Goal: Check status: Check status

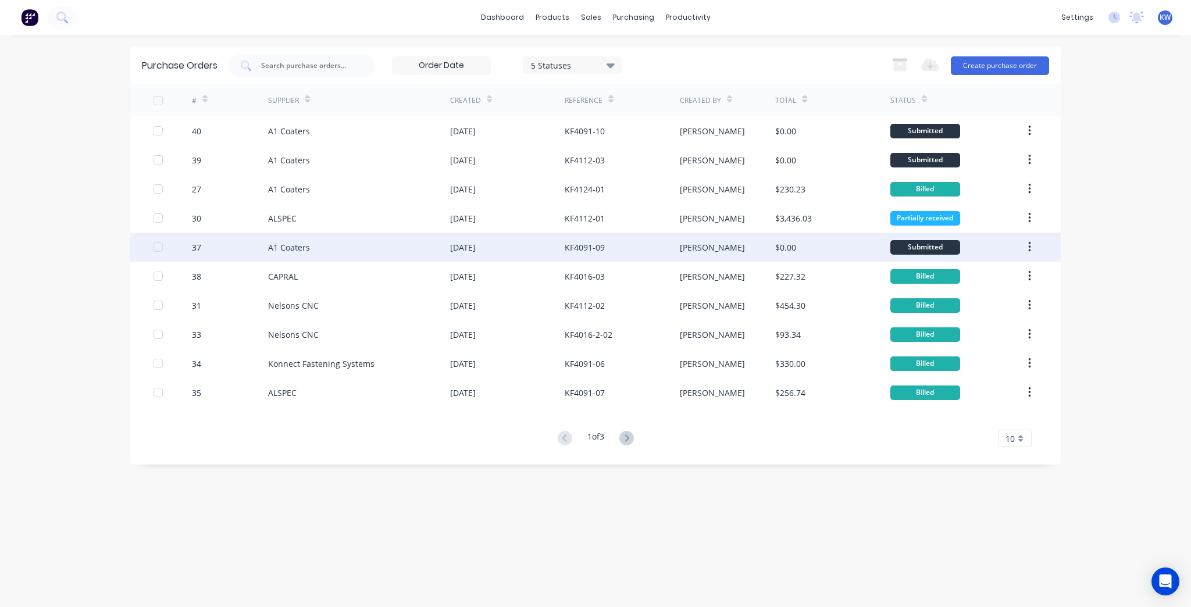
click at [645, 247] on div "KF4091-09" at bounding box center [622, 247] width 115 height 29
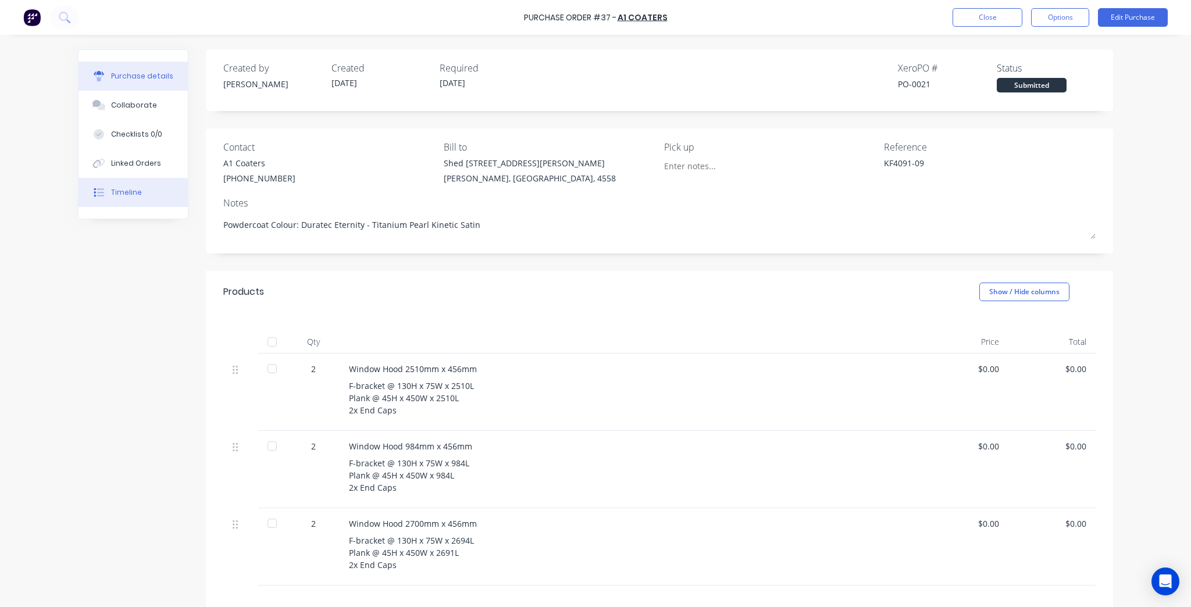
click at [105, 195] on button "Timeline" at bounding box center [132, 192] width 109 height 29
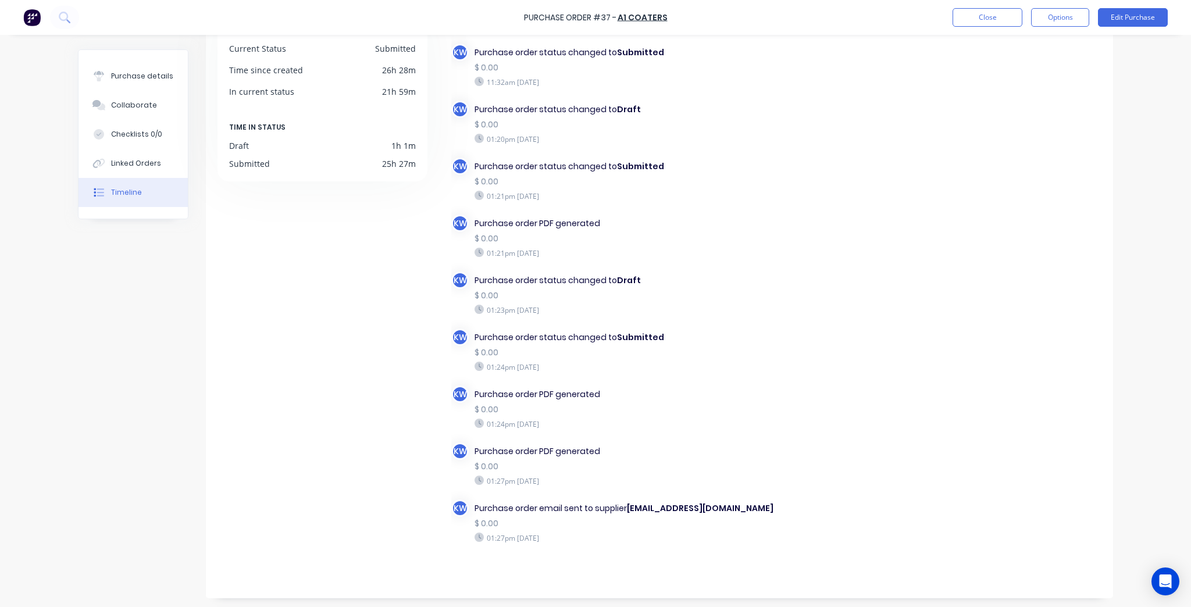
scroll to position [98, 0]
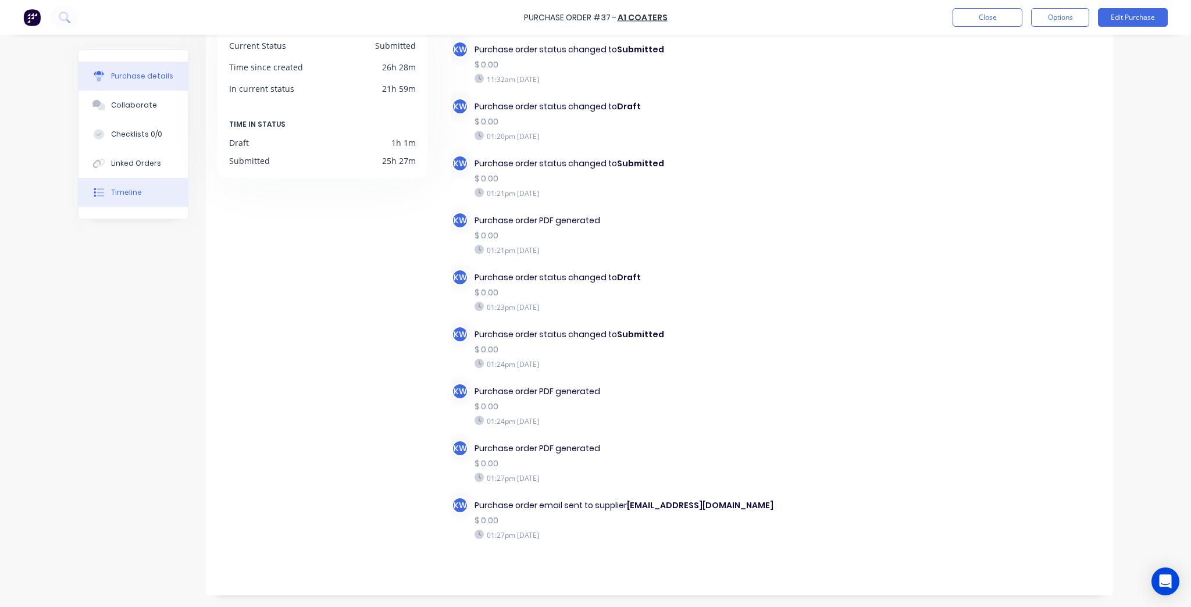
click at [144, 65] on button "Purchase details" at bounding box center [132, 76] width 109 height 29
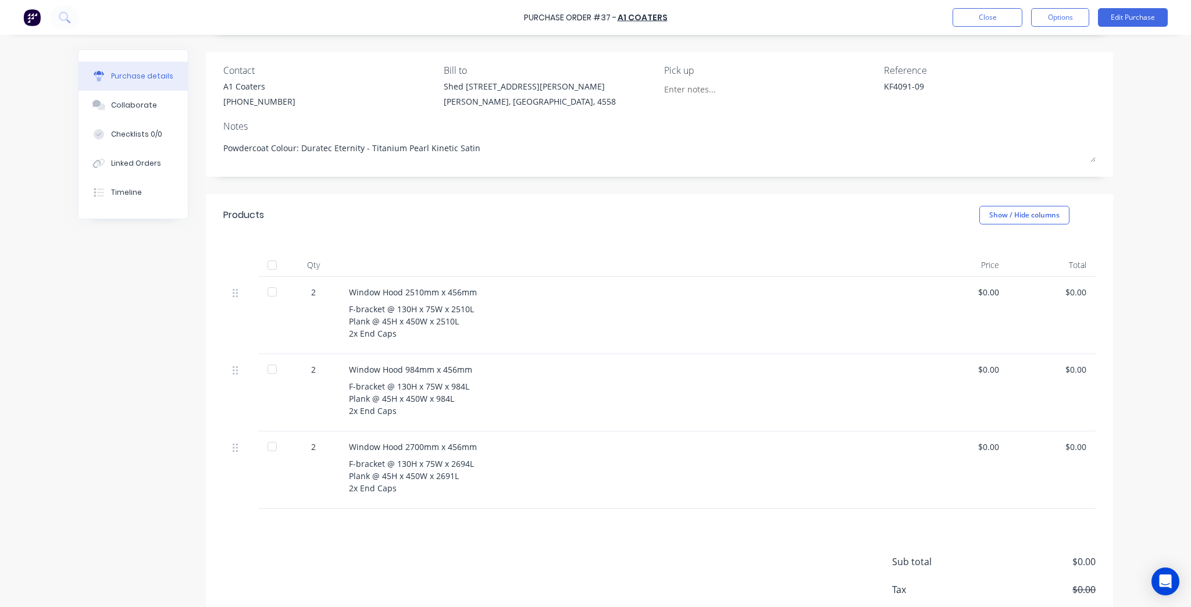
scroll to position [140, 0]
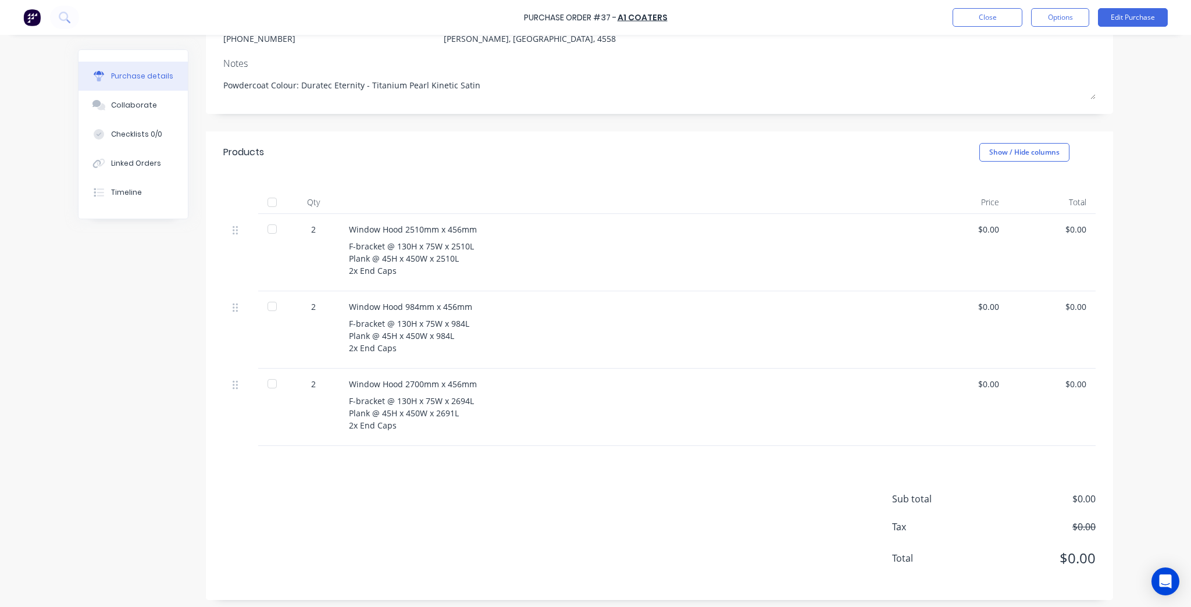
click at [982, 3] on div "Purchase Order #37 - A1 Coaters Close Options Edit Purchase" at bounding box center [595, 17] width 1191 height 35
click at [982, 10] on button "Close" at bounding box center [987, 17] width 70 height 19
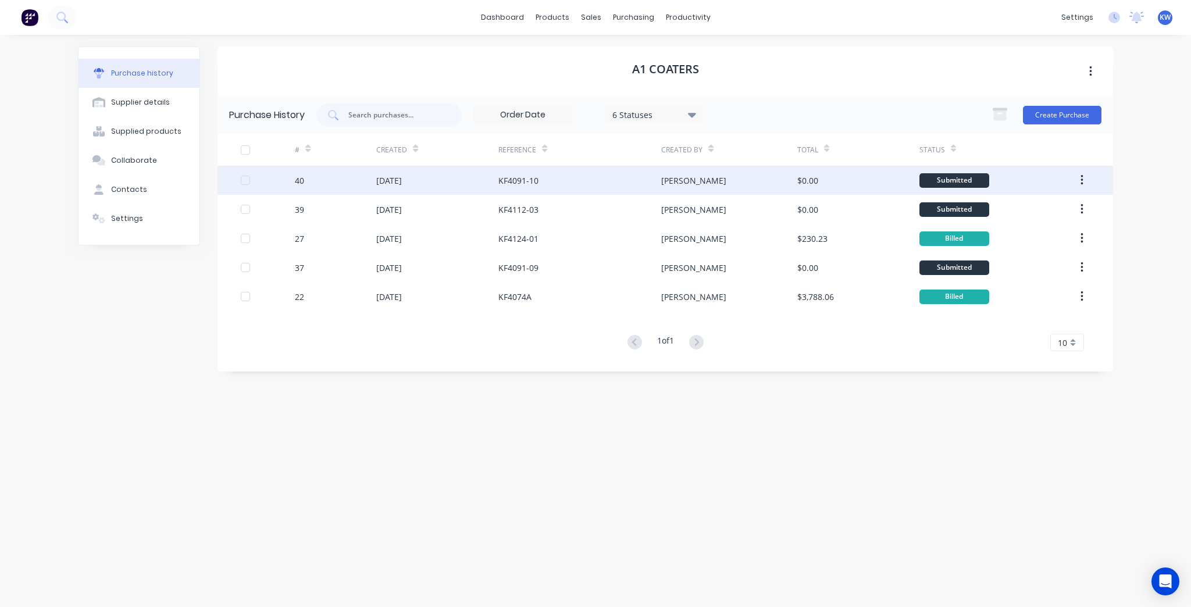
click at [626, 185] on div "KF4091-10" at bounding box center [579, 180] width 163 height 29
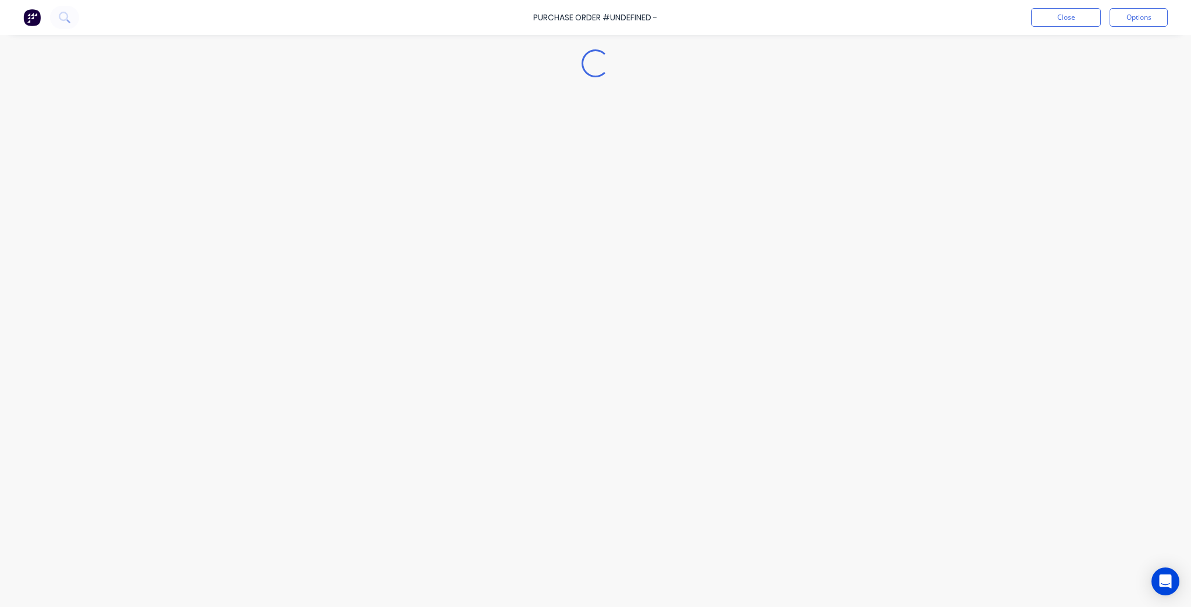
type textarea "x"
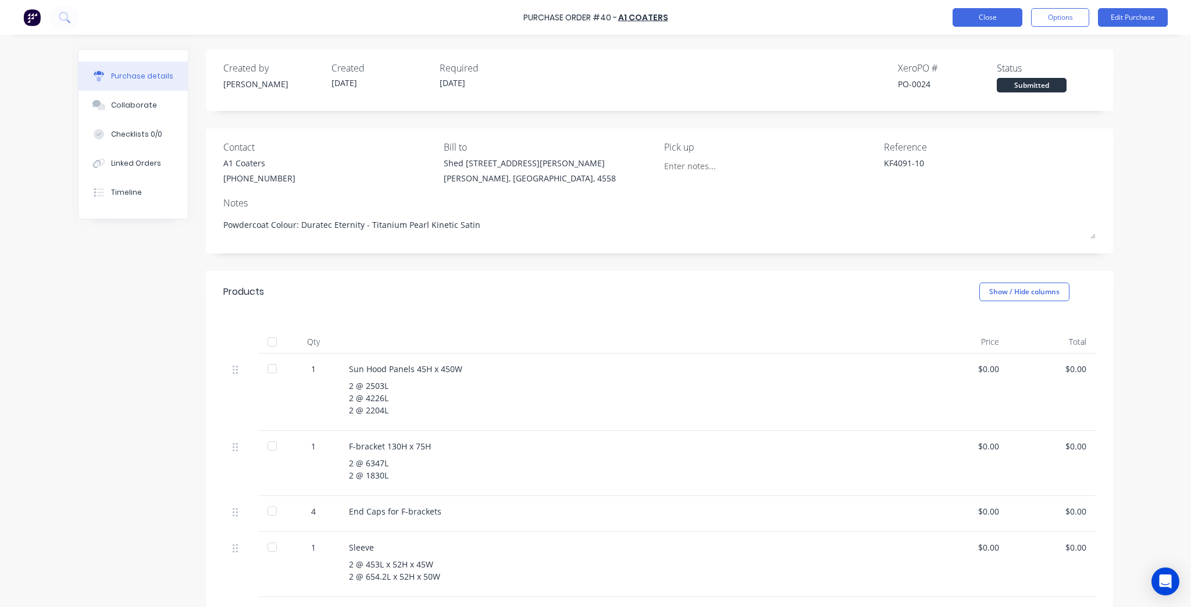
click at [1009, 19] on button "Close" at bounding box center [987, 17] width 70 height 19
